Goal: Communication & Community: Connect with others

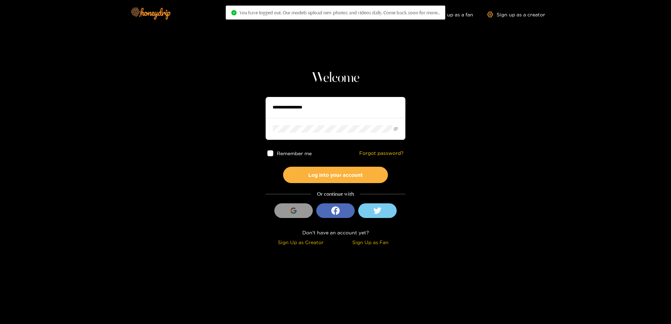
click at [341, 109] on input "text" at bounding box center [335, 107] width 140 height 21
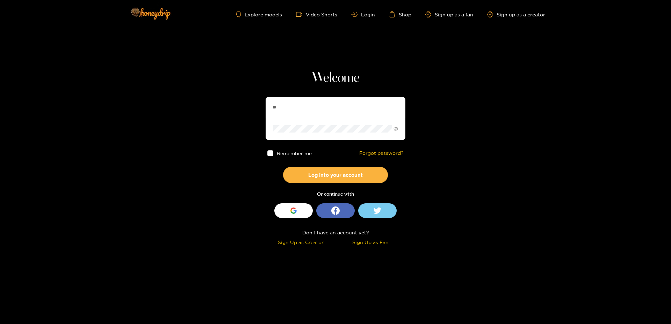
type input "*"
type input "*********"
click at [283, 167] on button "Log into your account" at bounding box center [335, 175] width 105 height 16
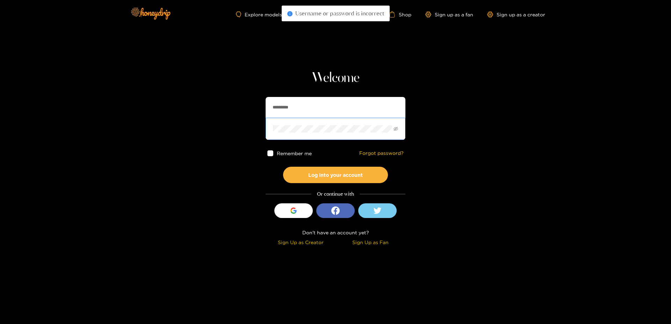
click at [283, 167] on button "Log into your account" at bounding box center [335, 175] width 105 height 16
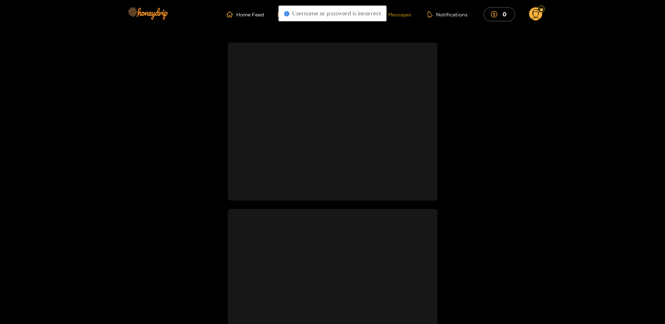
click at [401, 16] on div "Messages" at bounding box center [395, 14] width 34 height 8
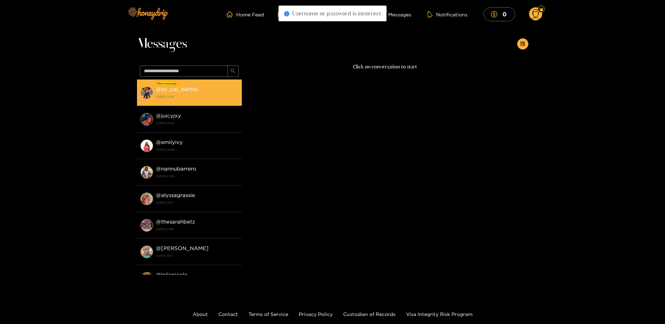
click at [191, 97] on strong "[DATE] 18:38" at bounding box center [197, 97] width 82 height 6
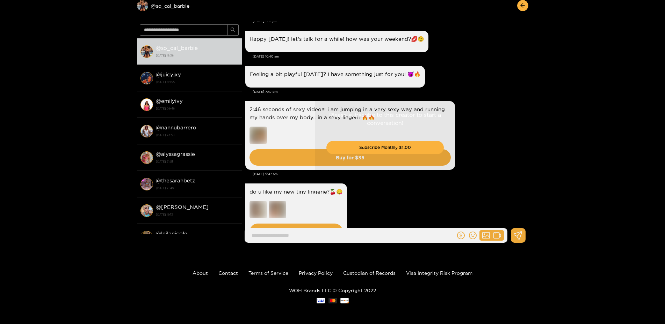
drag, startPoint x: 471, startPoint y: 187, endPoint x: 483, endPoint y: 225, distance: 40.4
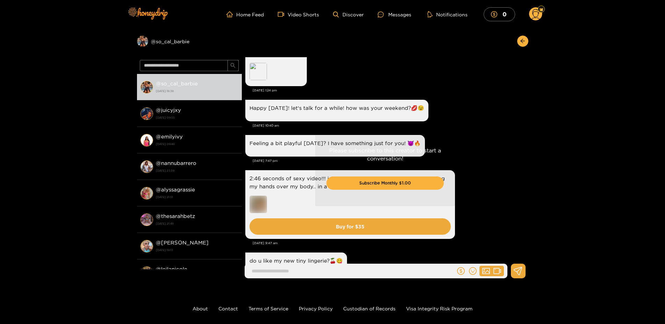
scroll to position [910, 0]
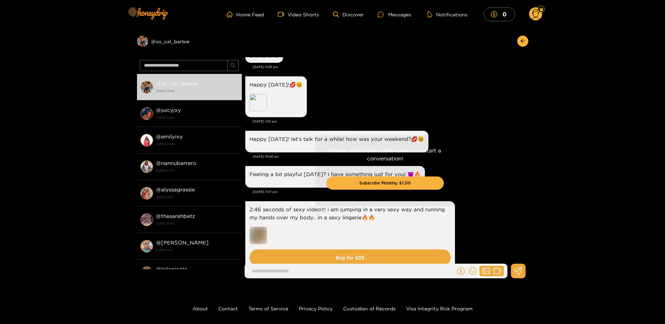
drag, startPoint x: 480, startPoint y: 124, endPoint x: 486, endPoint y: 92, distance: 32.4
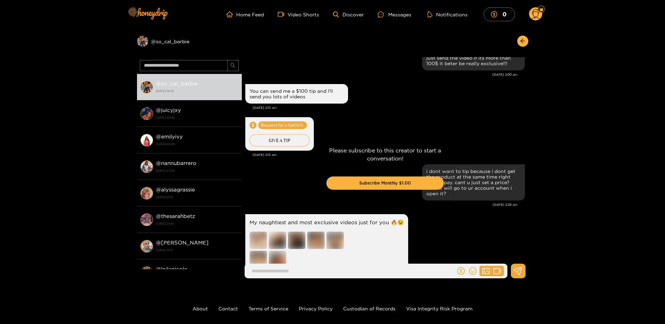
drag, startPoint x: 411, startPoint y: 157, endPoint x: 430, endPoint y: 326, distance: 169.7
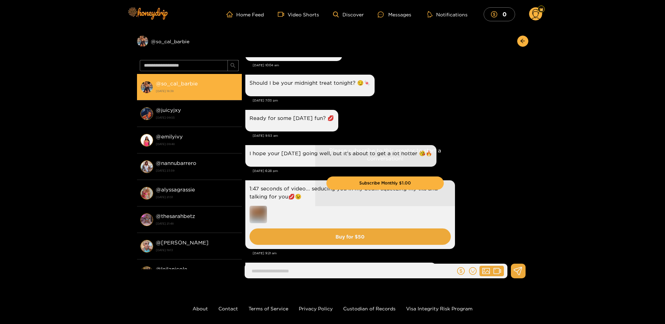
click at [173, 87] on div "@ so_cal_barbie [DATE] 18:38" at bounding box center [197, 87] width 82 height 16
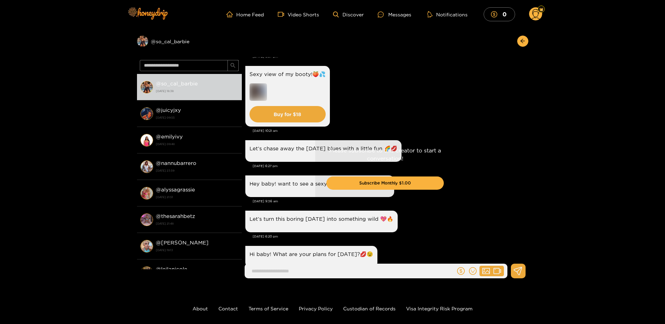
scroll to position [659, 0]
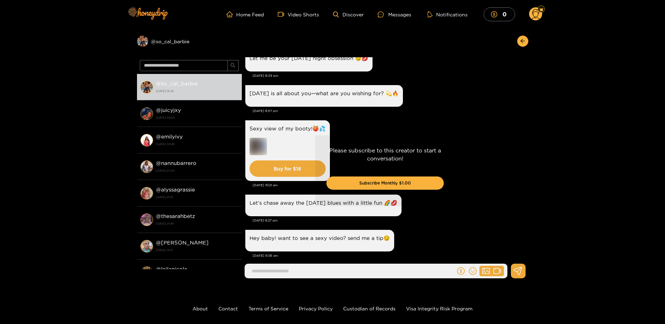
drag, startPoint x: 432, startPoint y: 203, endPoint x: 425, endPoint y: 171, distance: 32.1
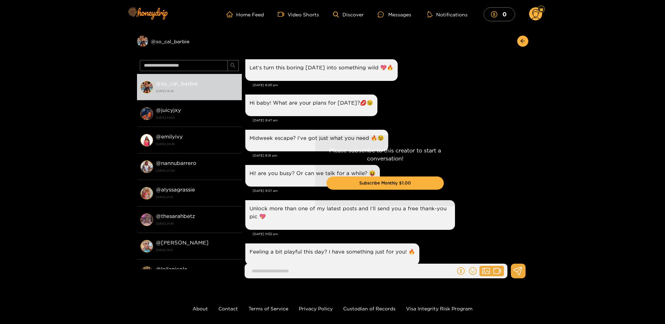
scroll to position [1009, 0]
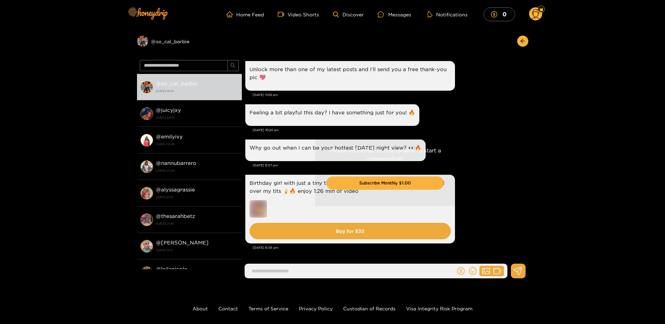
drag, startPoint x: 440, startPoint y: 152, endPoint x: 449, endPoint y: 316, distance: 164.0
